Goal: Ask a question

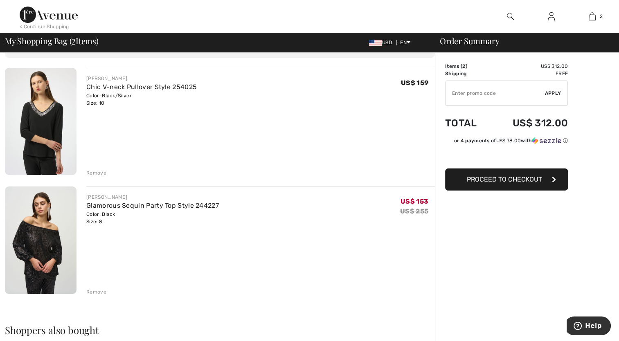
scroll to position [61, 0]
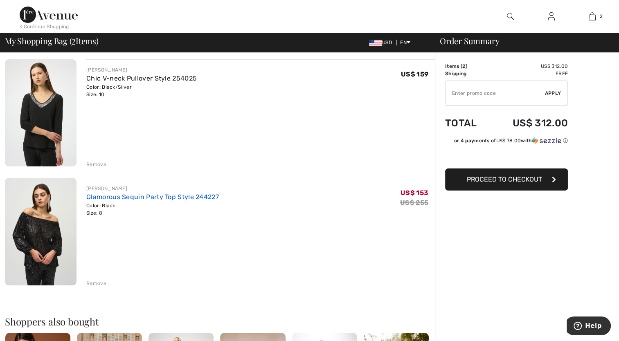
click at [144, 199] on link "Glamorous Sequin Party Top Style 244227" at bounding box center [152, 197] width 133 height 8
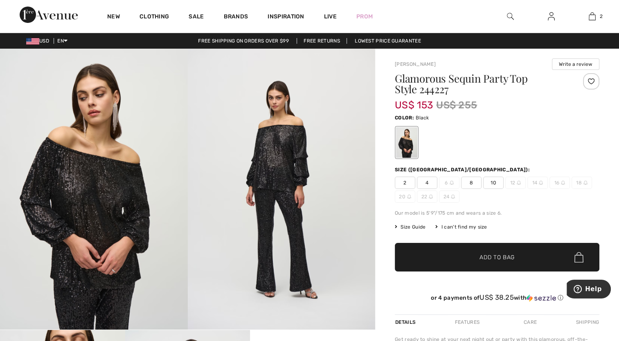
click at [493, 182] on span "10" at bounding box center [493, 183] width 20 height 12
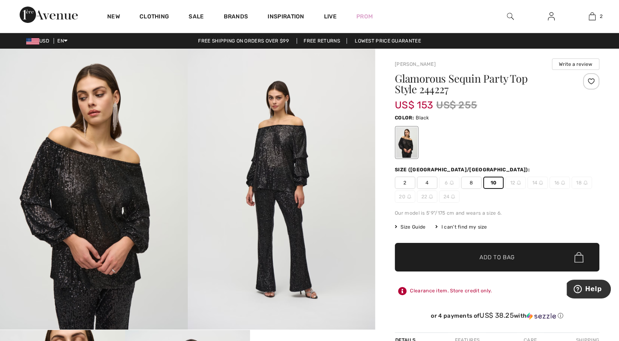
click at [490, 257] on span "Add to Bag" at bounding box center [497, 257] width 35 height 9
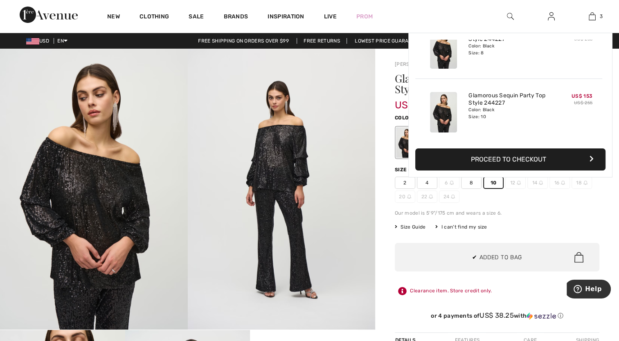
scroll to position [88, 0]
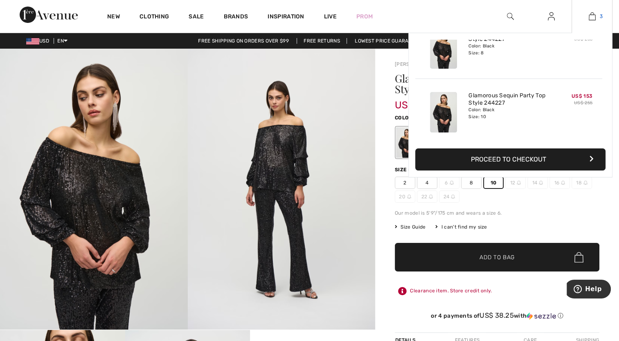
click at [593, 18] on img at bounding box center [592, 16] width 7 height 10
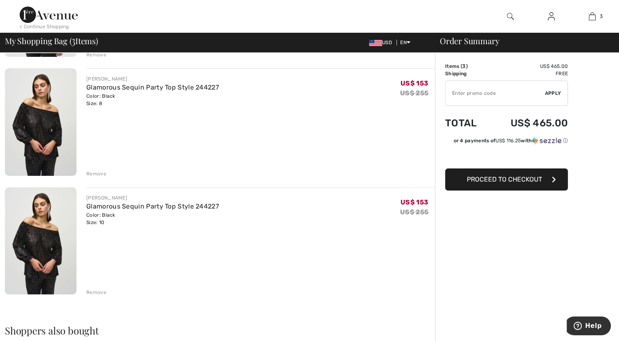
scroll to position [169, 0]
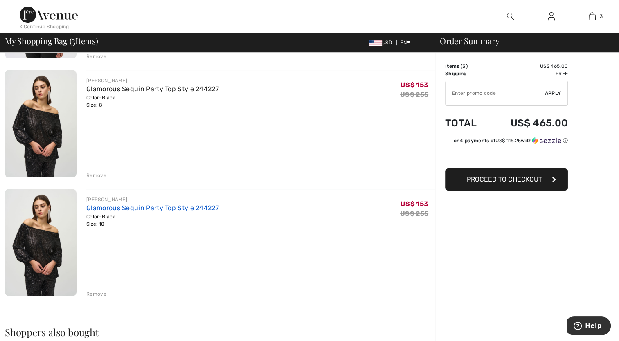
click at [148, 208] on link "Glamorous Sequin Party Top Style 244227" at bounding box center [152, 208] width 133 height 8
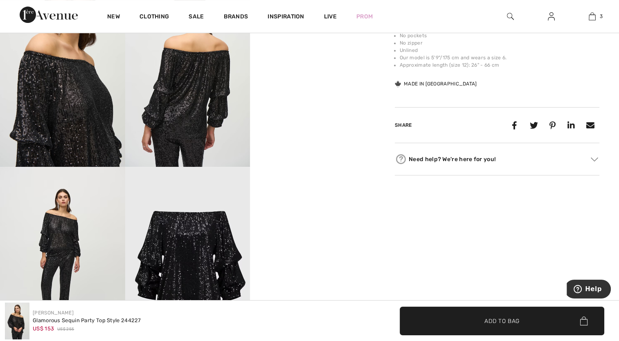
scroll to position [342, 0]
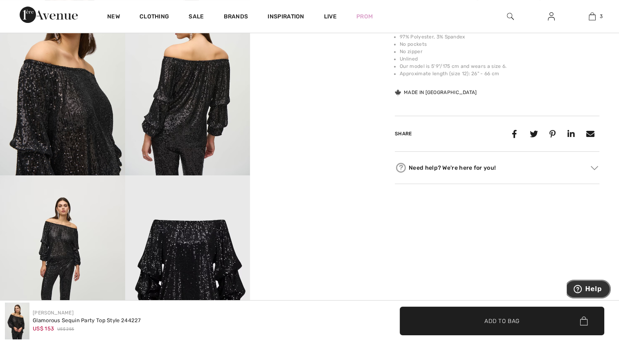
click at [592, 288] on span "Help" at bounding box center [593, 289] width 17 height 7
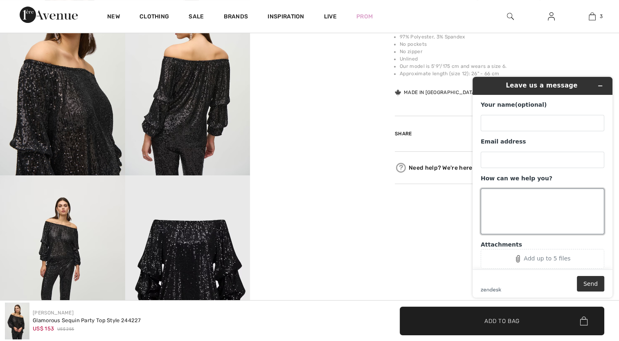
click at [492, 199] on textarea "How can we help you?" at bounding box center [543, 212] width 124 height 46
type textarea "do you sell the matching sequined black pants"
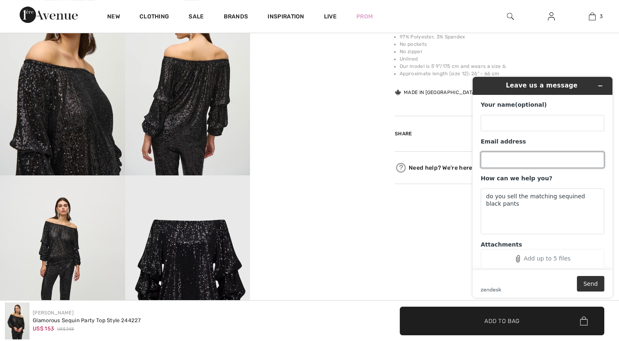
click at [488, 162] on input "Email address" at bounding box center [543, 160] width 124 height 16
type input "rickijo_2004@yahoo.com"
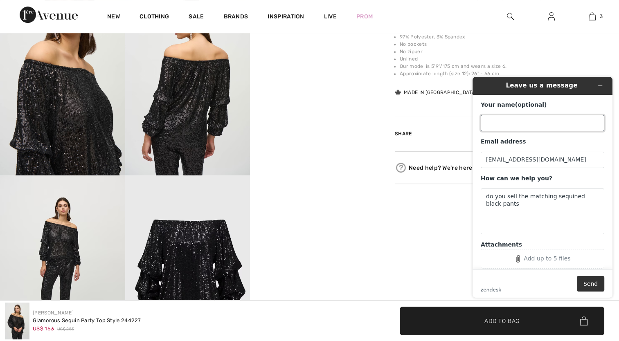
click at [485, 126] on input "Your name (optional)" at bounding box center [543, 123] width 124 height 16
type input "Ricki Reynolds"
click at [593, 285] on button "Send" at bounding box center [590, 284] width 27 height 16
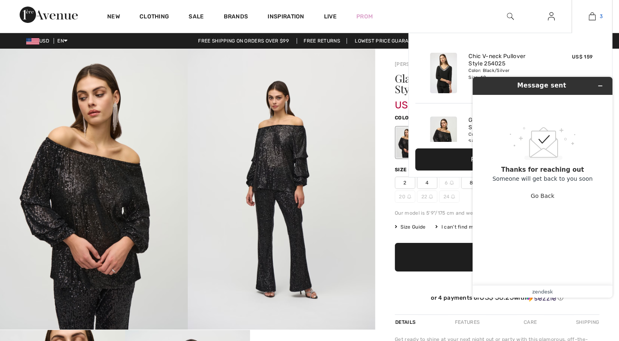
click at [594, 16] on img at bounding box center [592, 16] width 7 height 10
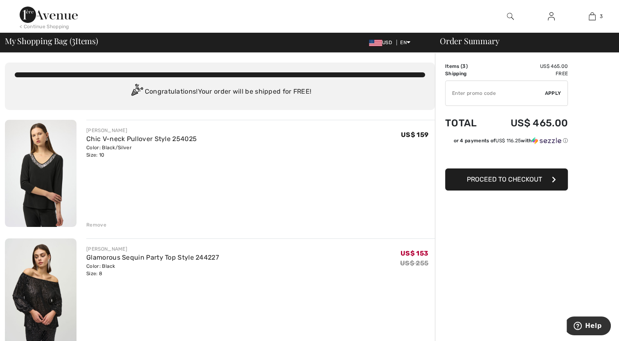
click at [511, 14] on img at bounding box center [510, 16] width 7 height 10
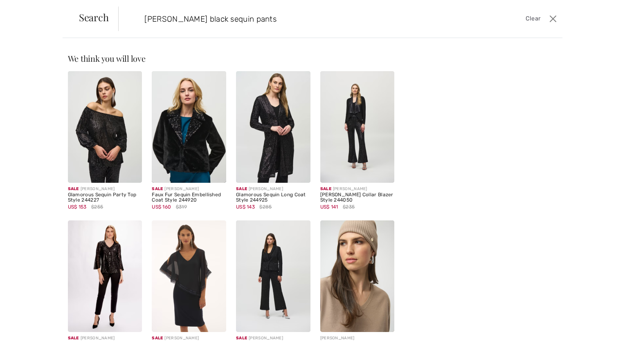
type input "[PERSON_NAME] black sequin pants"
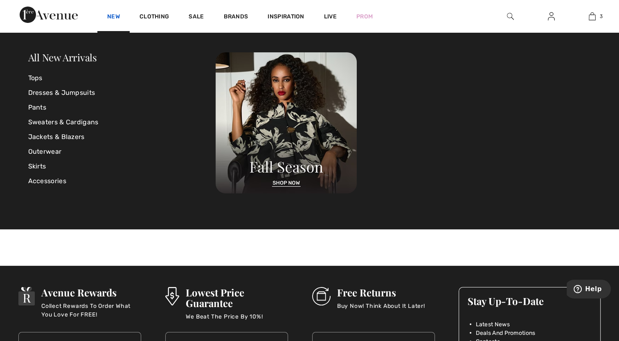
click at [114, 17] on link "New" at bounding box center [113, 17] width 13 height 9
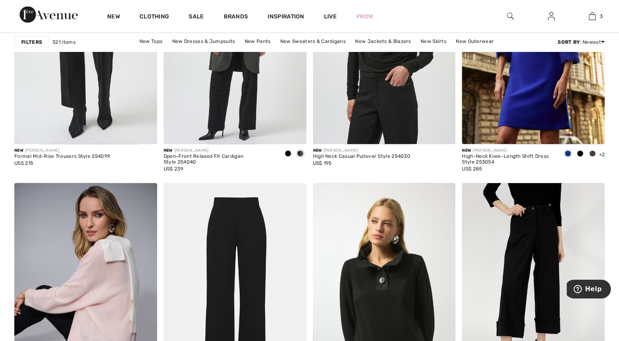
scroll to position [856, 0]
